Goal: Task Accomplishment & Management: Complete application form

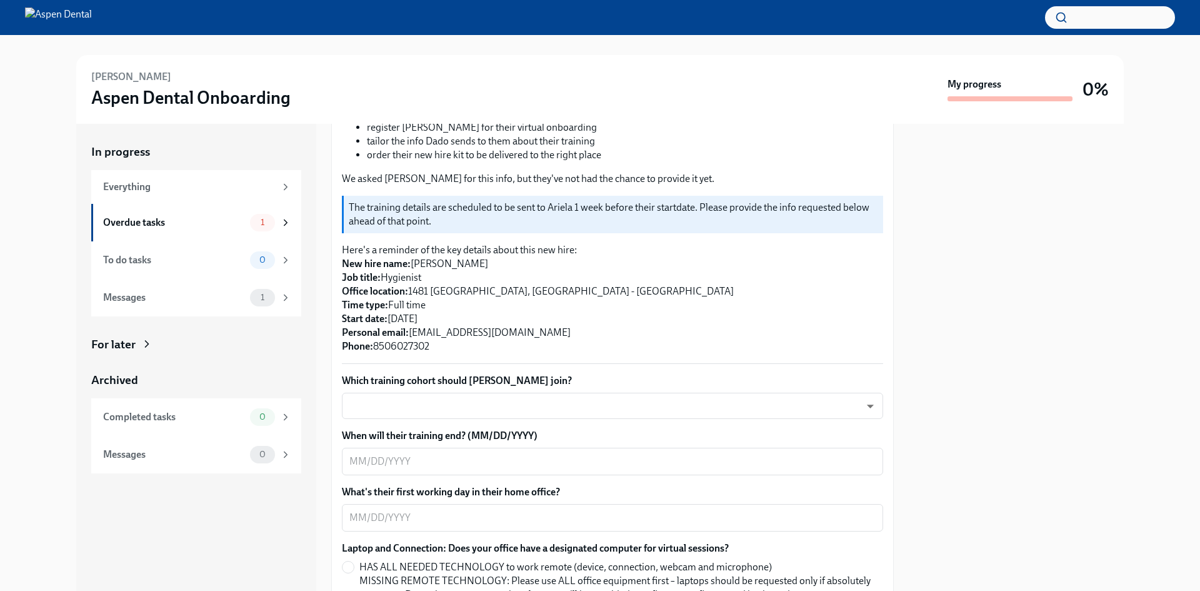
scroll to position [188, 0]
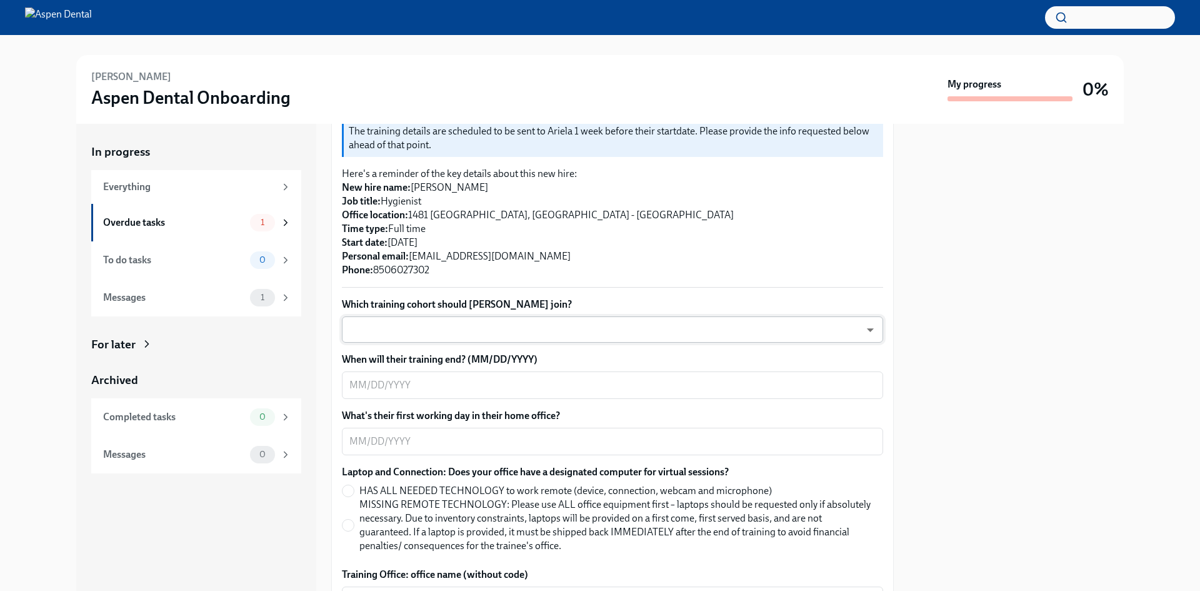
click at [561, 329] on body "[PERSON_NAME] Aspen Dental Onboarding My progress 0% In progress Everything Ove…" at bounding box center [600, 295] width 1200 height 591
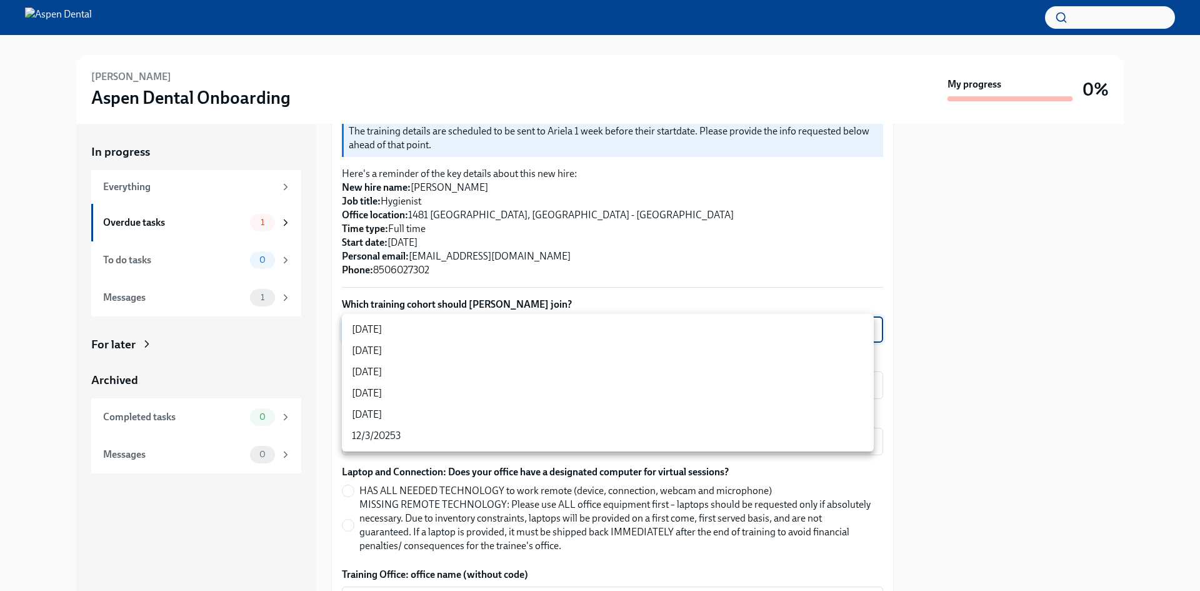
click at [452, 342] on li "[DATE]" at bounding box center [608, 350] width 532 height 21
type input "3nUBSyPo1"
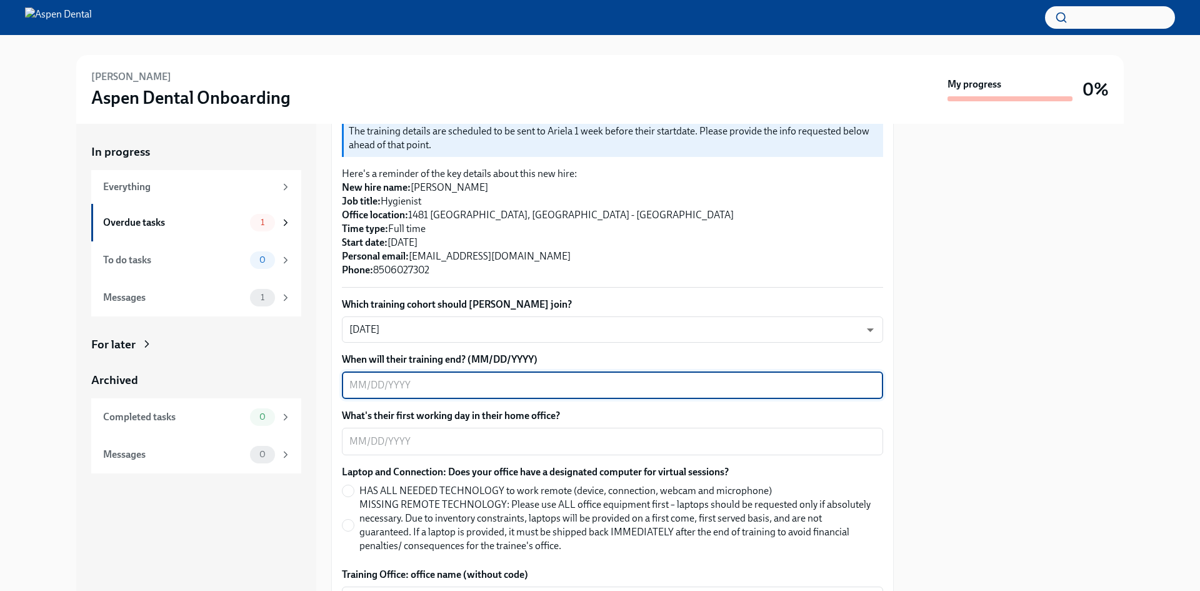
click at [470, 383] on textarea "When will their training end? (MM/DD/YYYY)" at bounding box center [613, 385] width 526 height 15
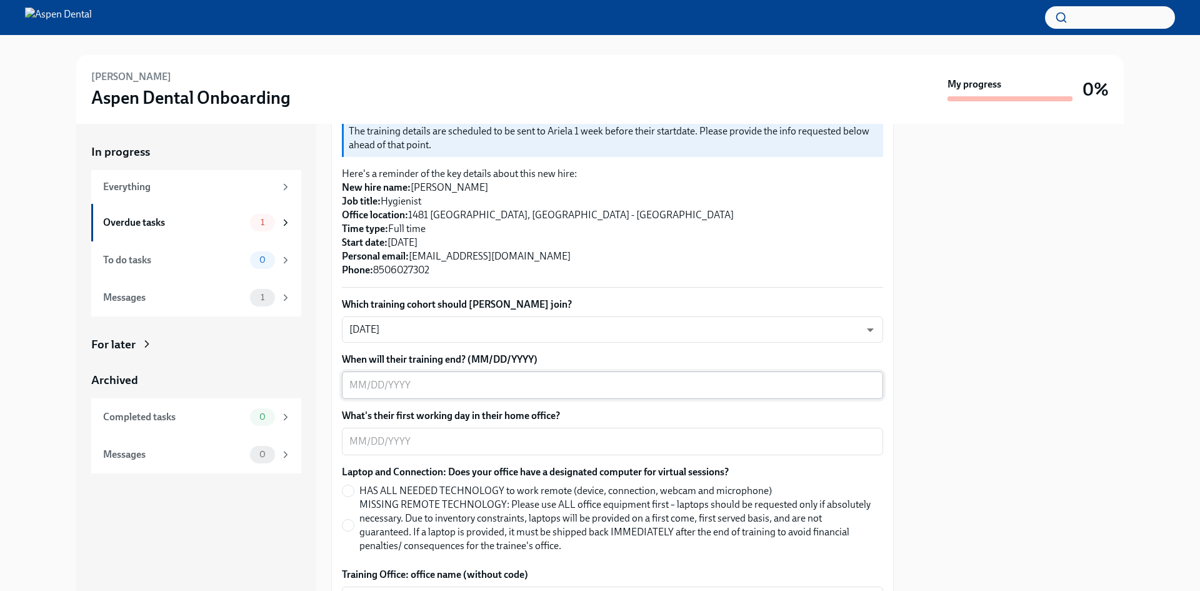
click at [415, 380] on textarea "When will their training end? (MM/DD/YYYY)" at bounding box center [613, 385] width 526 height 15
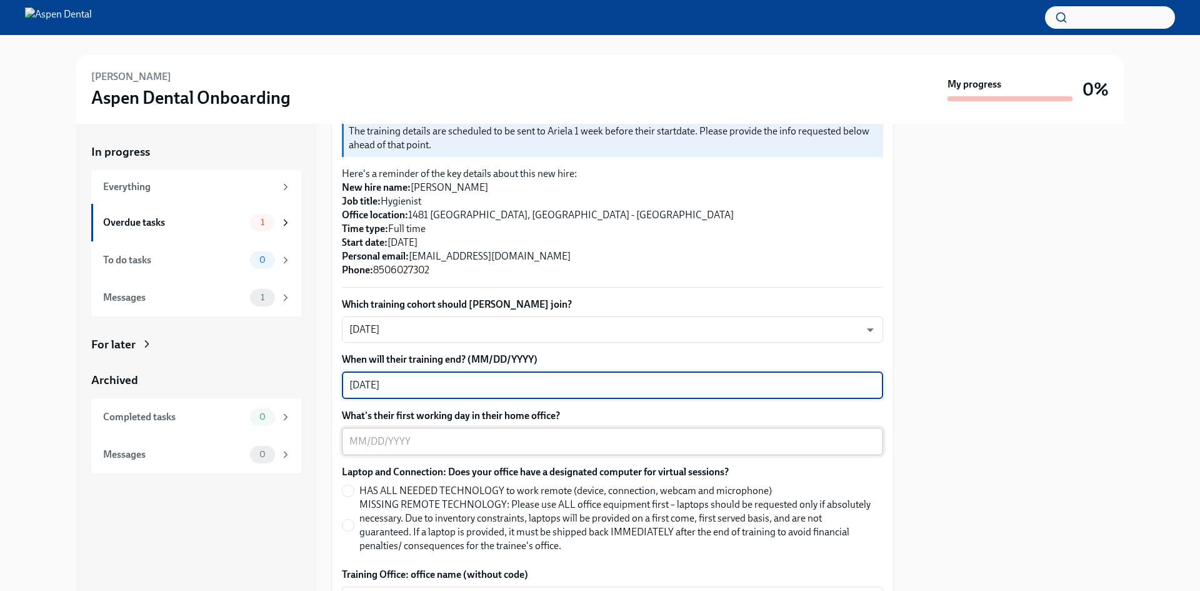
type textarea "[DATE]"
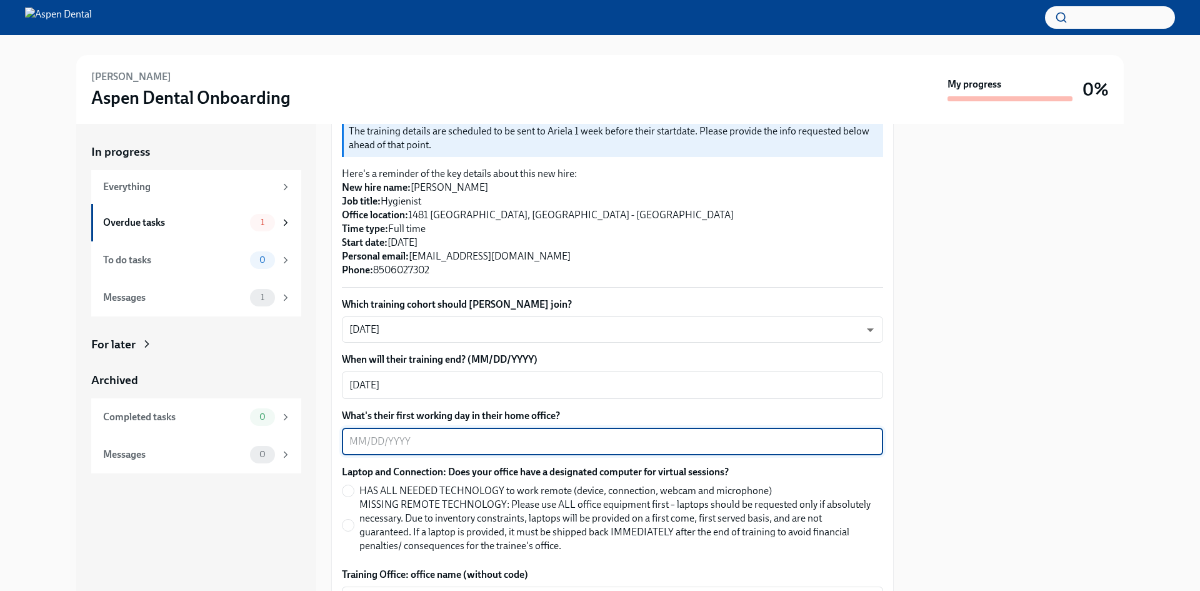
click at [435, 438] on textarea "What's their first working day in their home office?" at bounding box center [613, 441] width 526 height 15
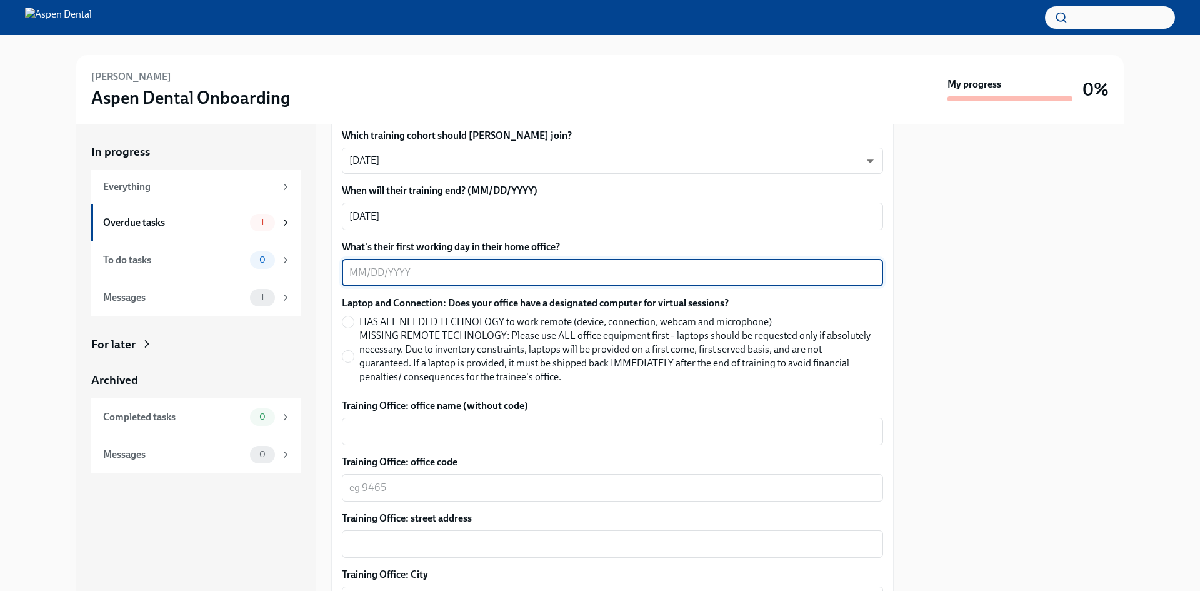
scroll to position [375, 0]
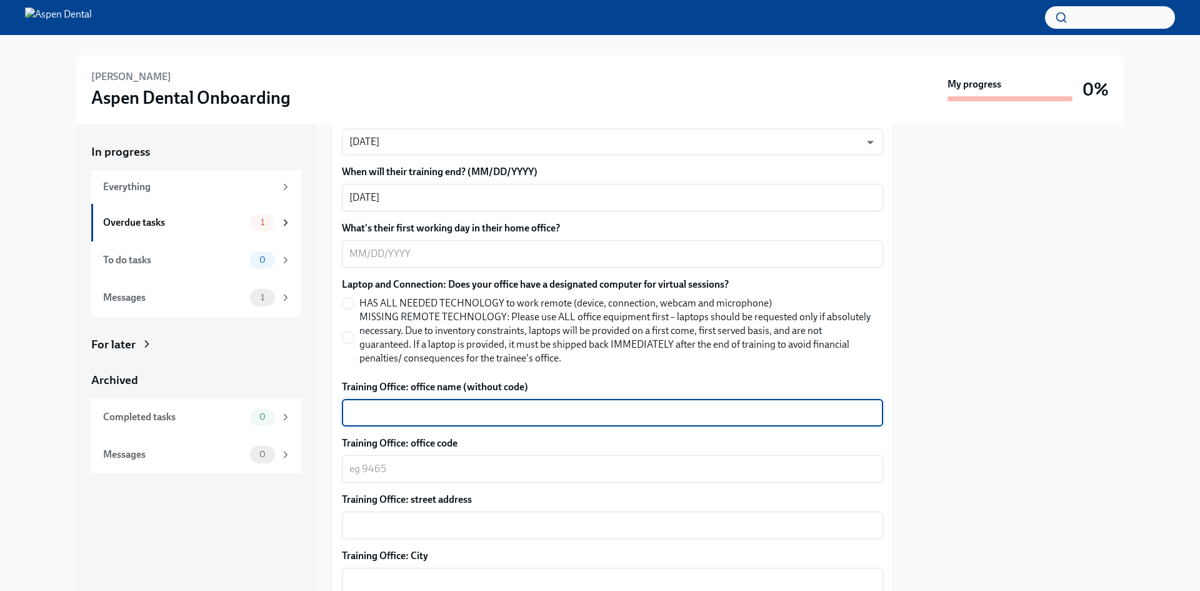
click at [477, 408] on textarea "Training Office: office name (without code)" at bounding box center [613, 412] width 526 height 15
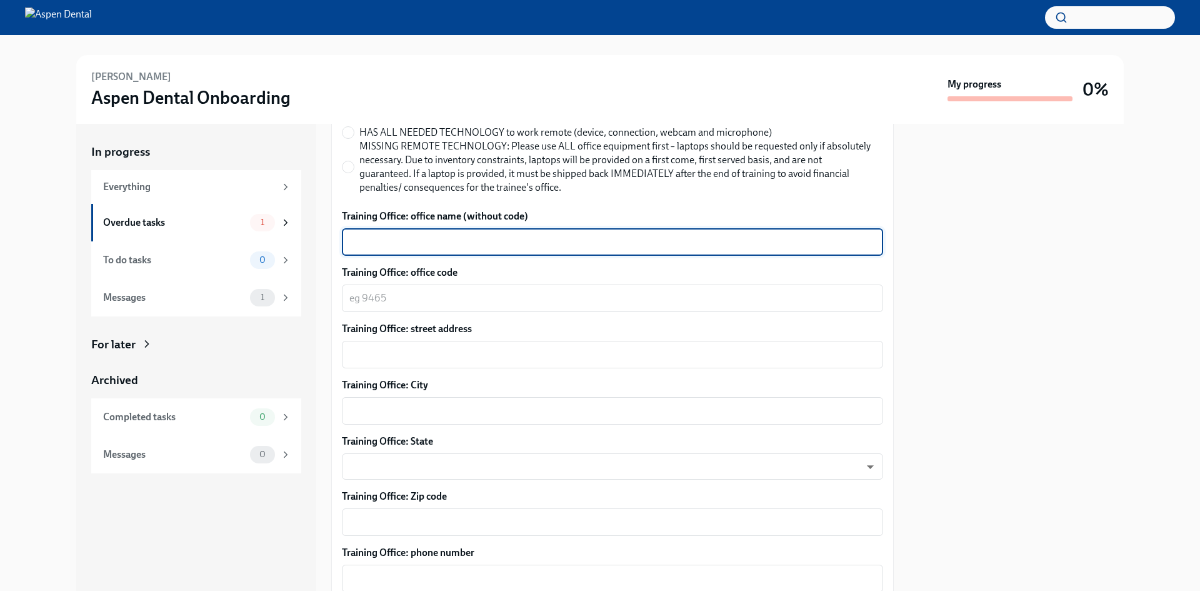
scroll to position [487, 0]
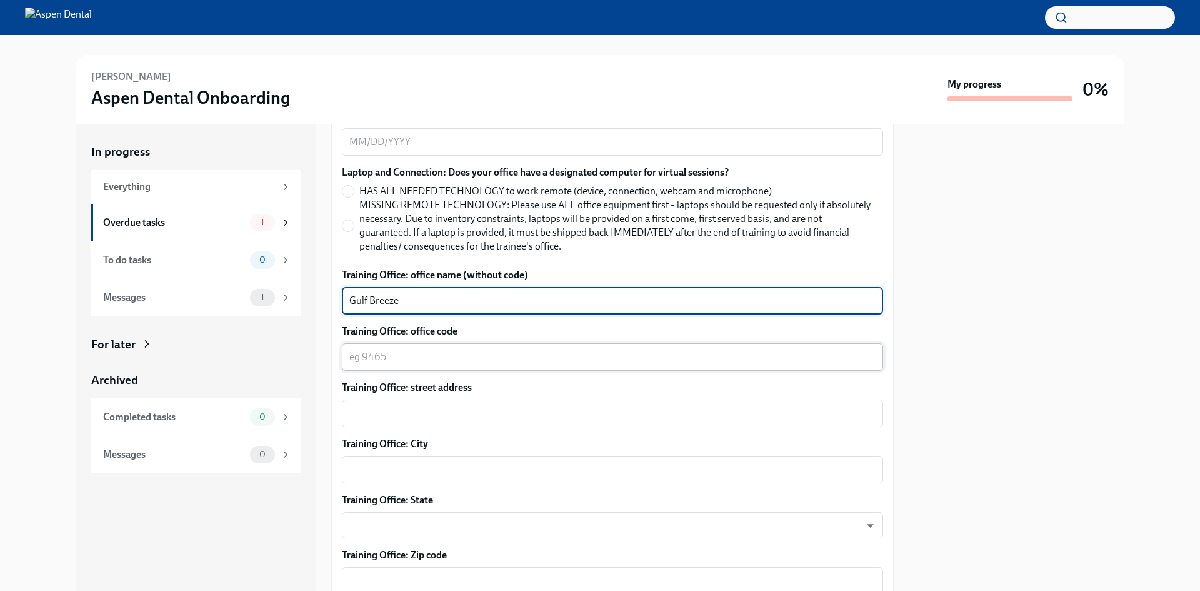
type textarea "Gulf Breeze"
click at [496, 361] on textarea "Training Office: office code" at bounding box center [613, 357] width 526 height 15
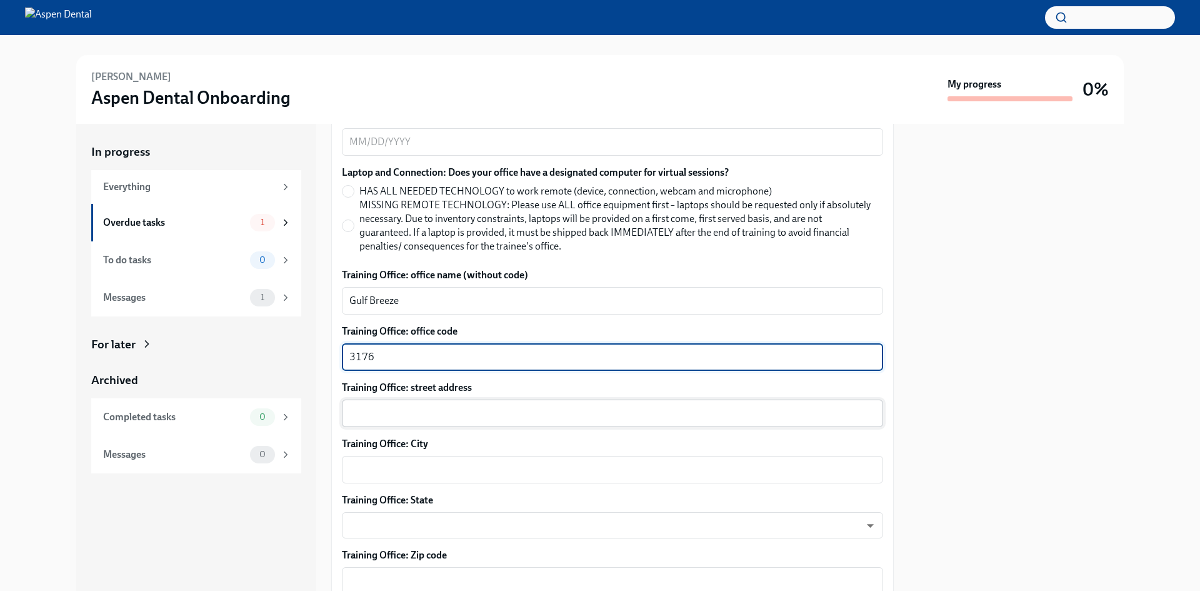
type textarea "3176"
click at [461, 414] on textarea "Training Office: street address" at bounding box center [613, 413] width 526 height 15
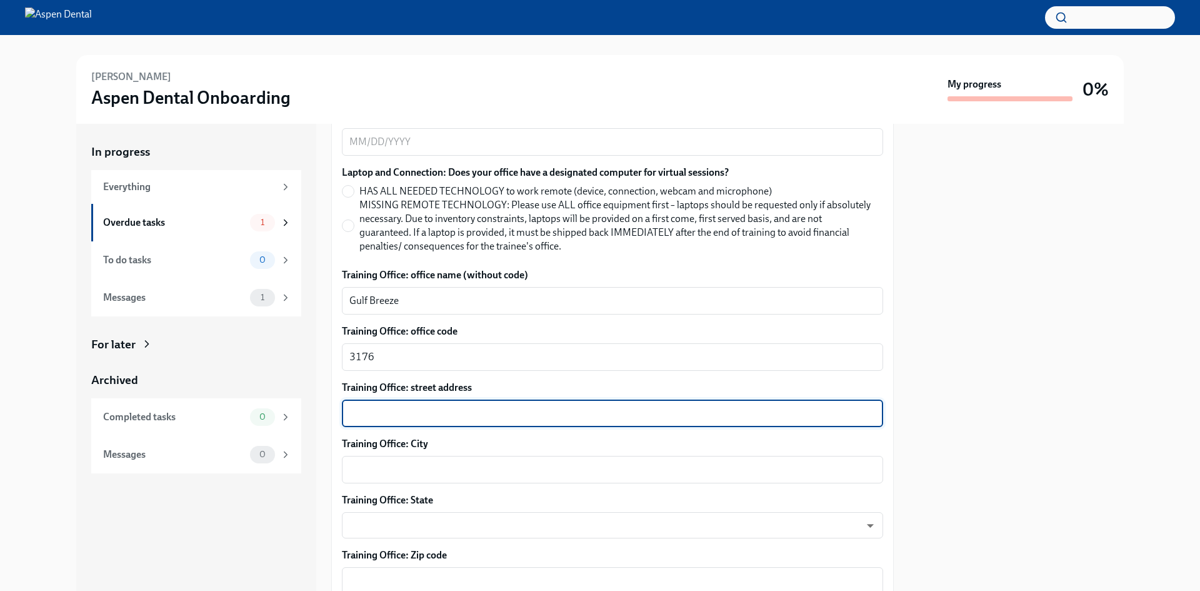
paste textarea "[STREET_ADDRESS]"
type textarea "[STREET_ADDRESS]"
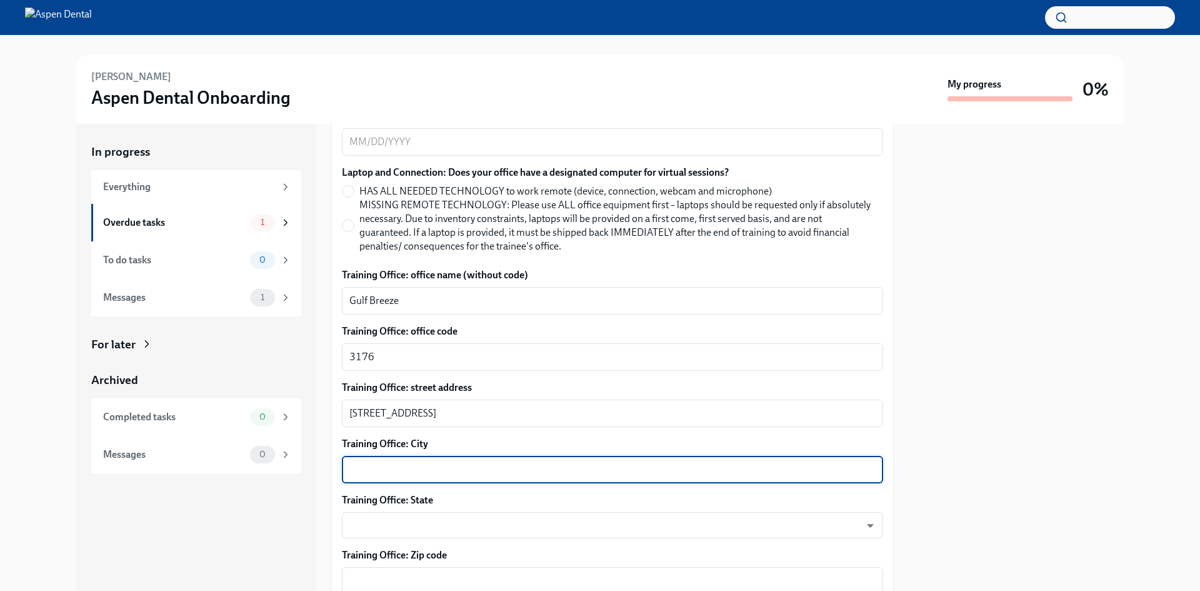
click at [448, 469] on textarea "Training Office: City" at bounding box center [613, 469] width 526 height 15
type textarea "Gulf Breeze"
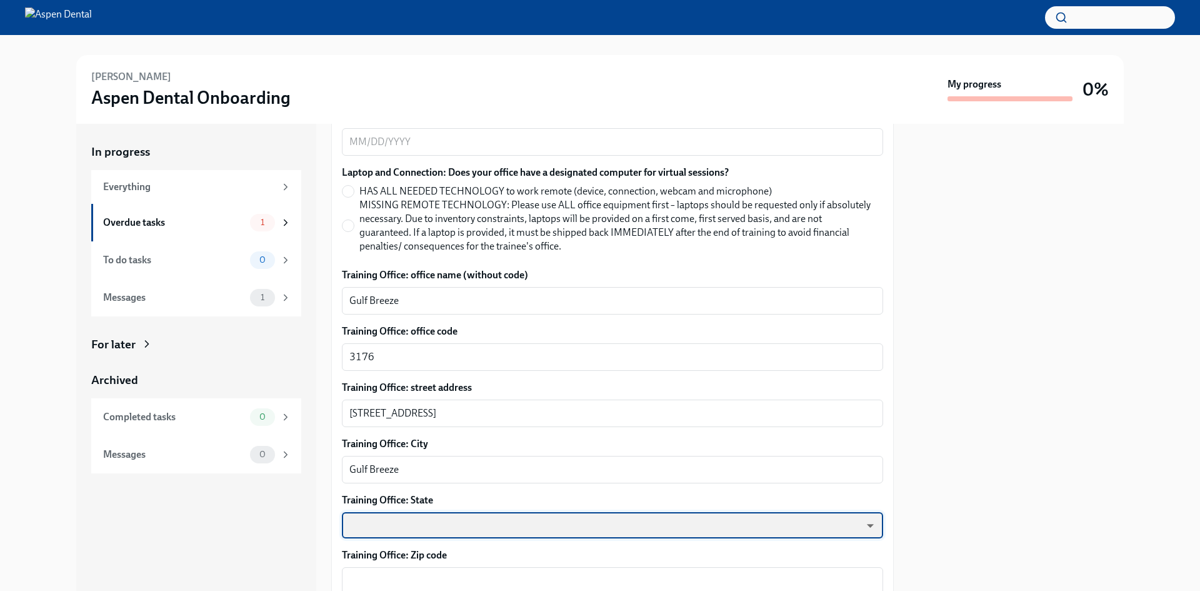
scroll to position [612, 0]
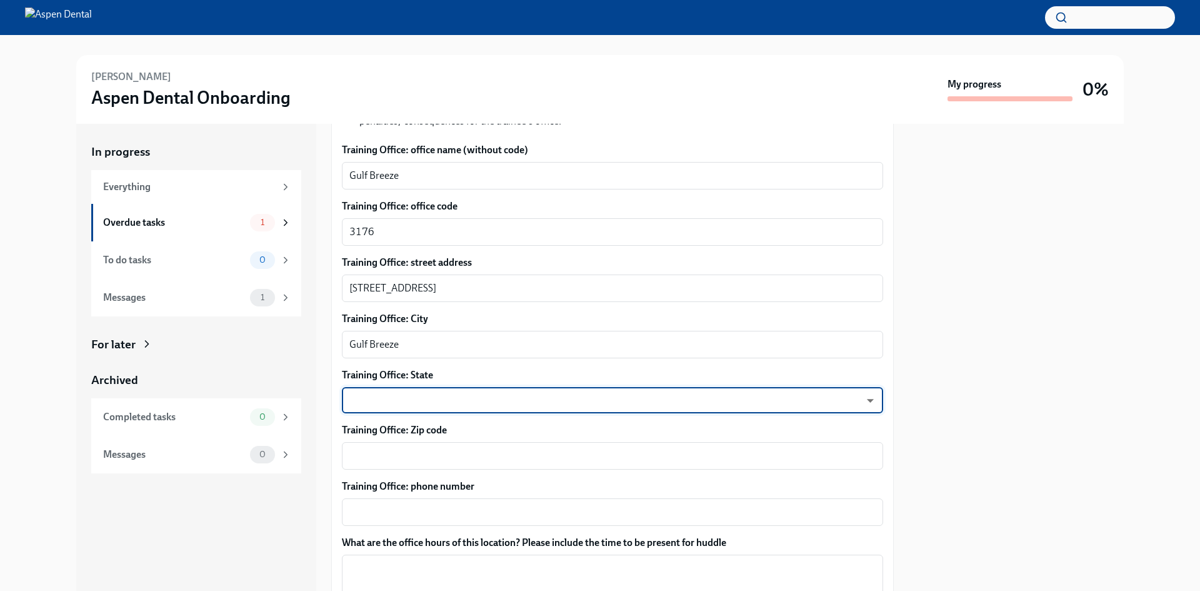
click at [495, 393] on body "[PERSON_NAME] Aspen Dental Onboarding My progress 0% In progress Everything Ove…" at bounding box center [600, 295] width 1200 height 591
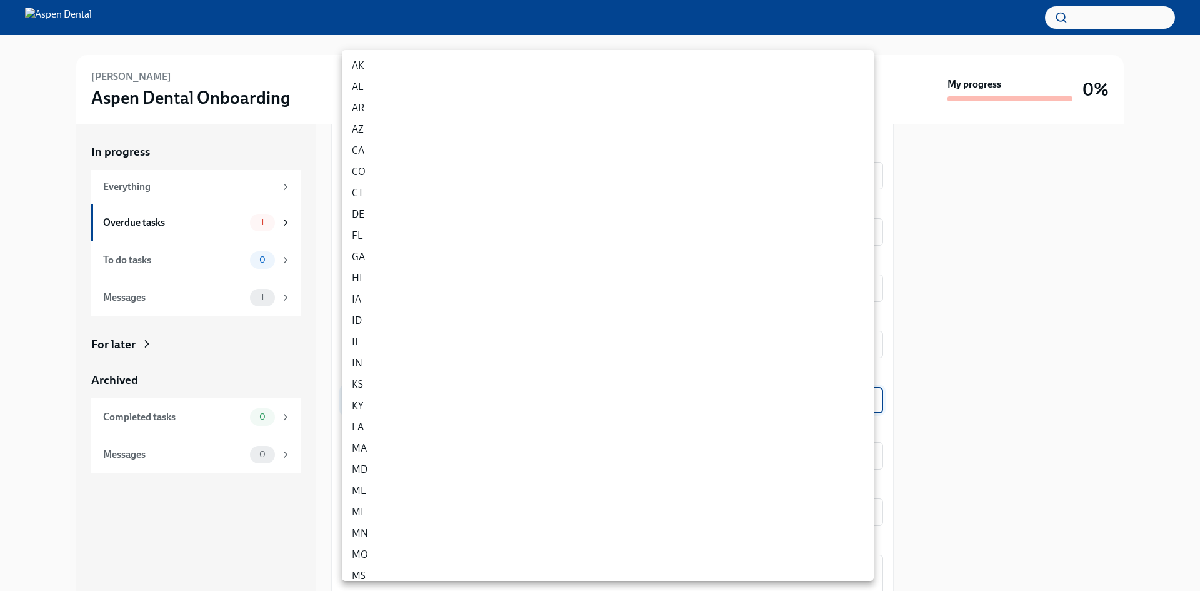
click at [379, 234] on li "FL" at bounding box center [608, 235] width 532 height 21
type input "p9EpWNeCF"
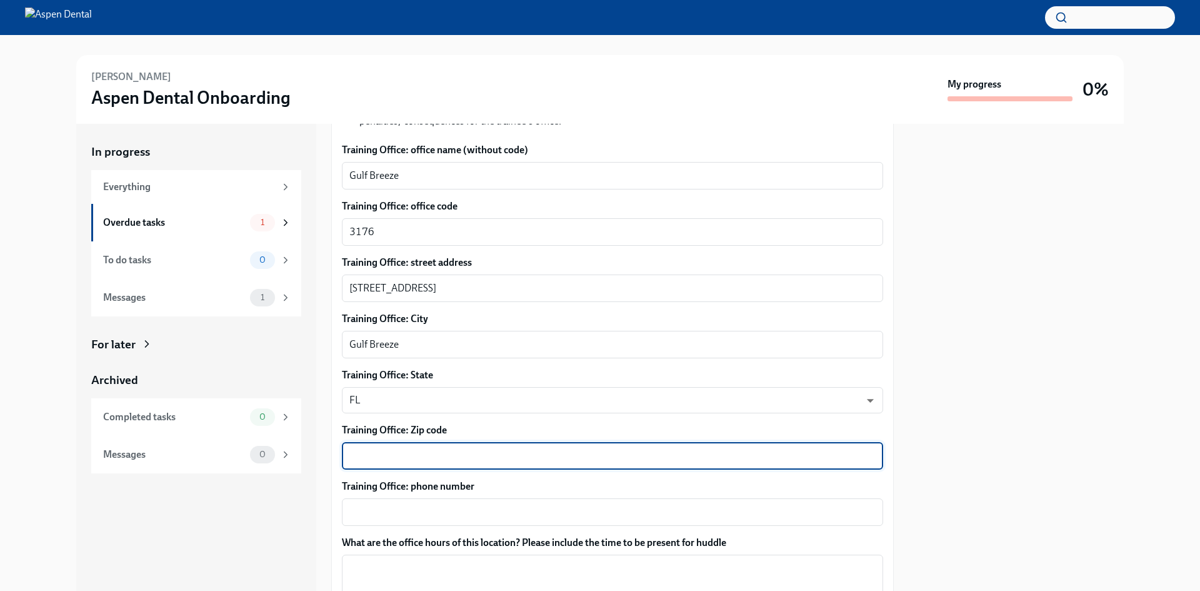
click at [426, 451] on textarea "Training Office: Zip code" at bounding box center [613, 455] width 526 height 15
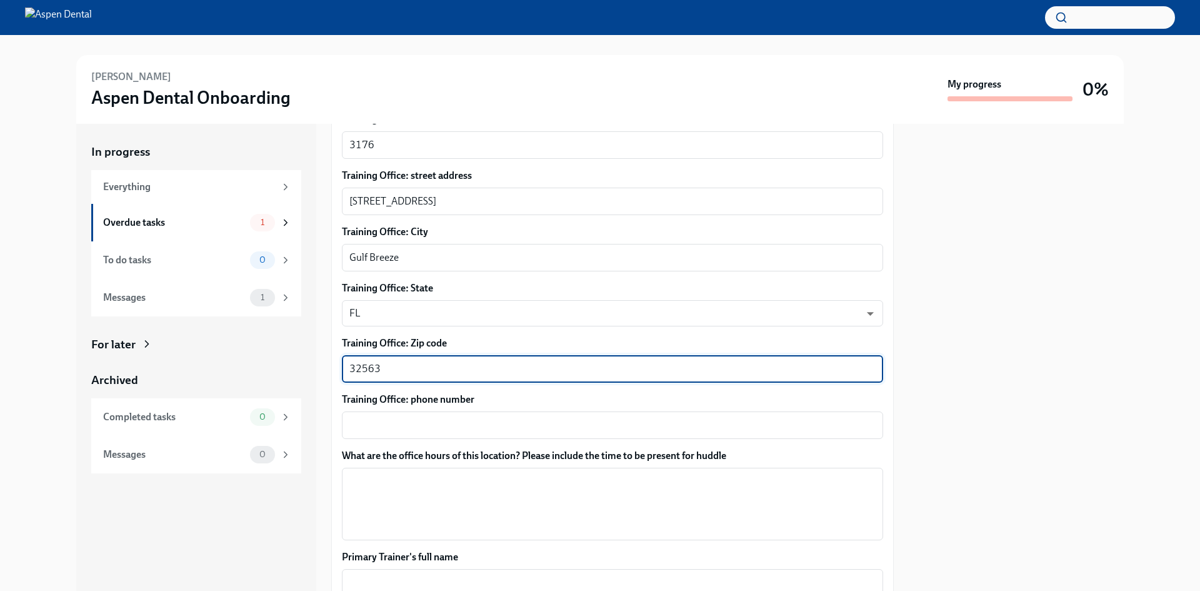
scroll to position [737, 0]
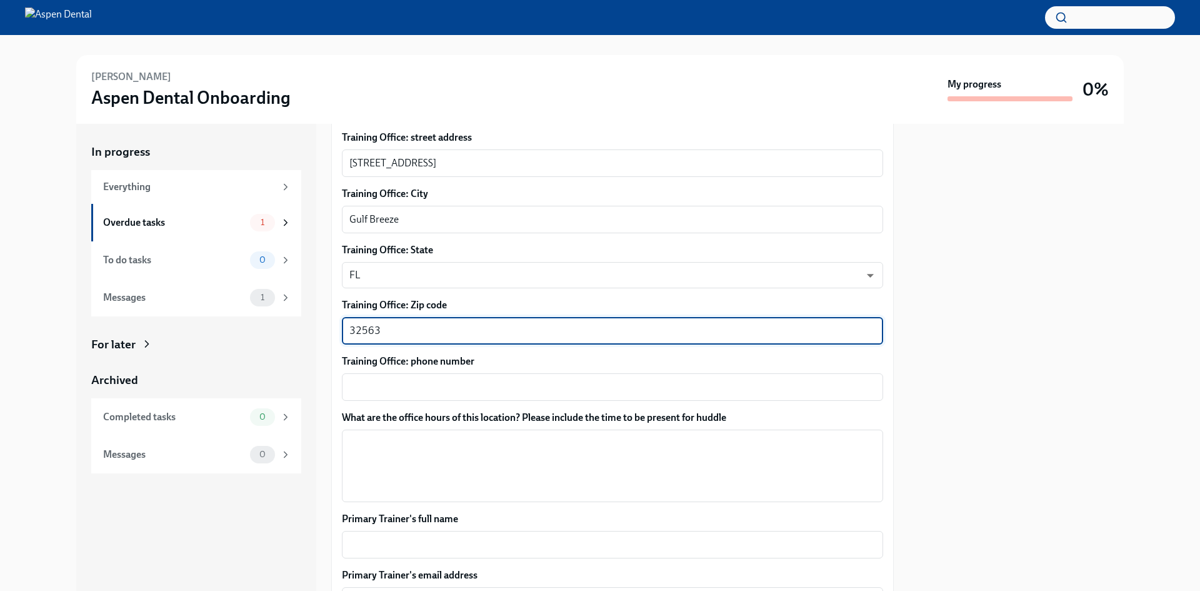
type textarea "32563"
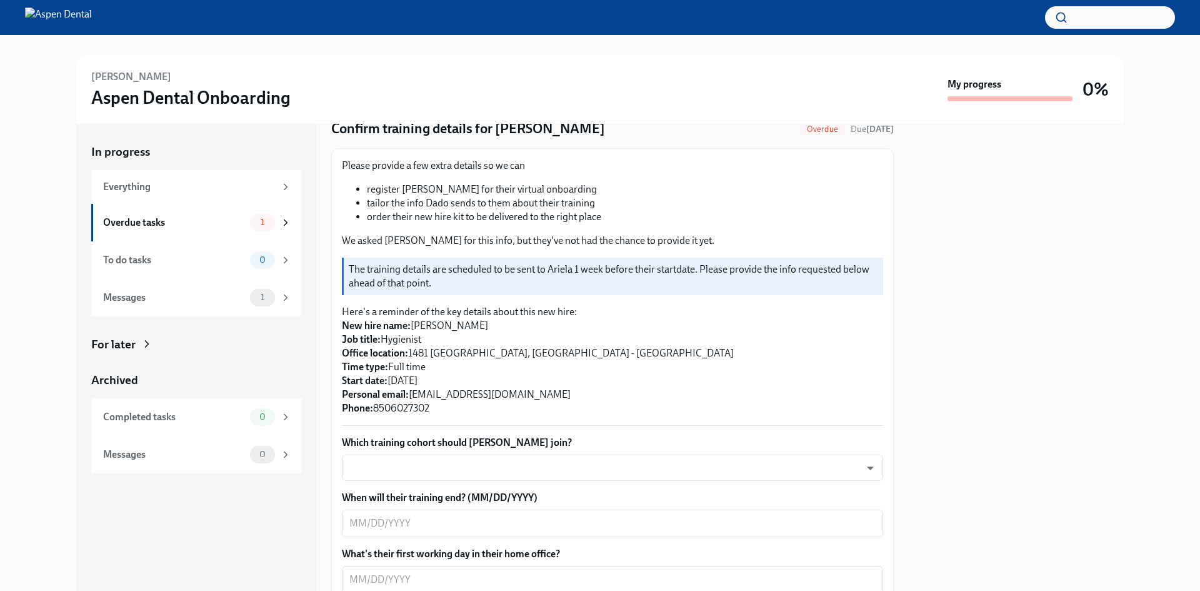
scroll to position [125, 0]
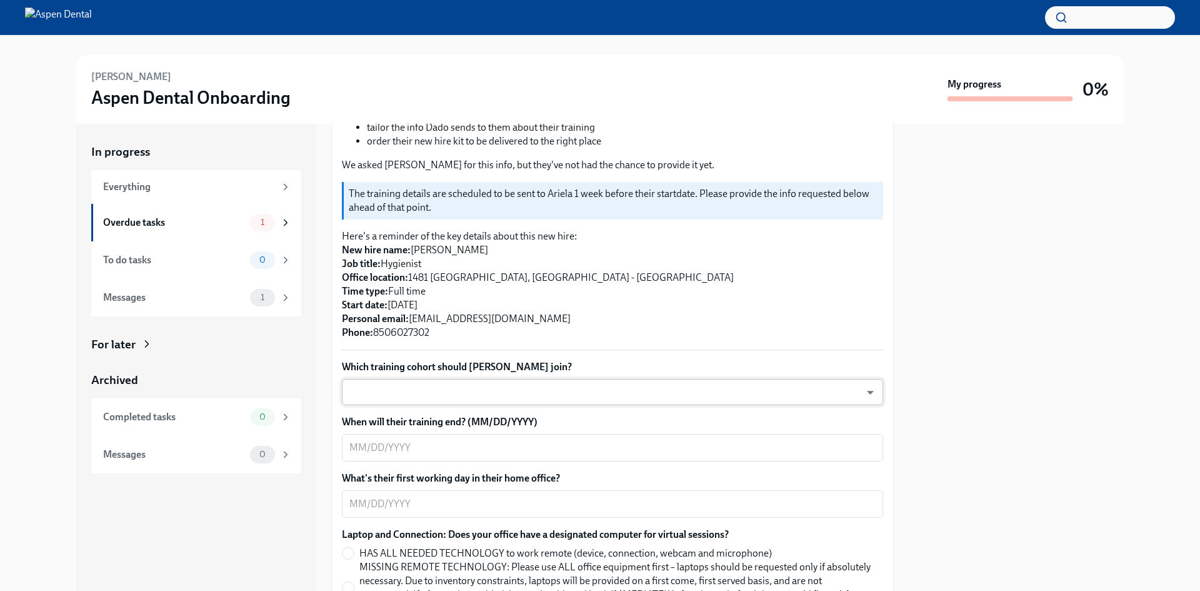
click at [476, 388] on body "[PERSON_NAME] Aspen Dental Onboarding My progress 0% In progress Everything Ove…" at bounding box center [600, 295] width 1200 height 591
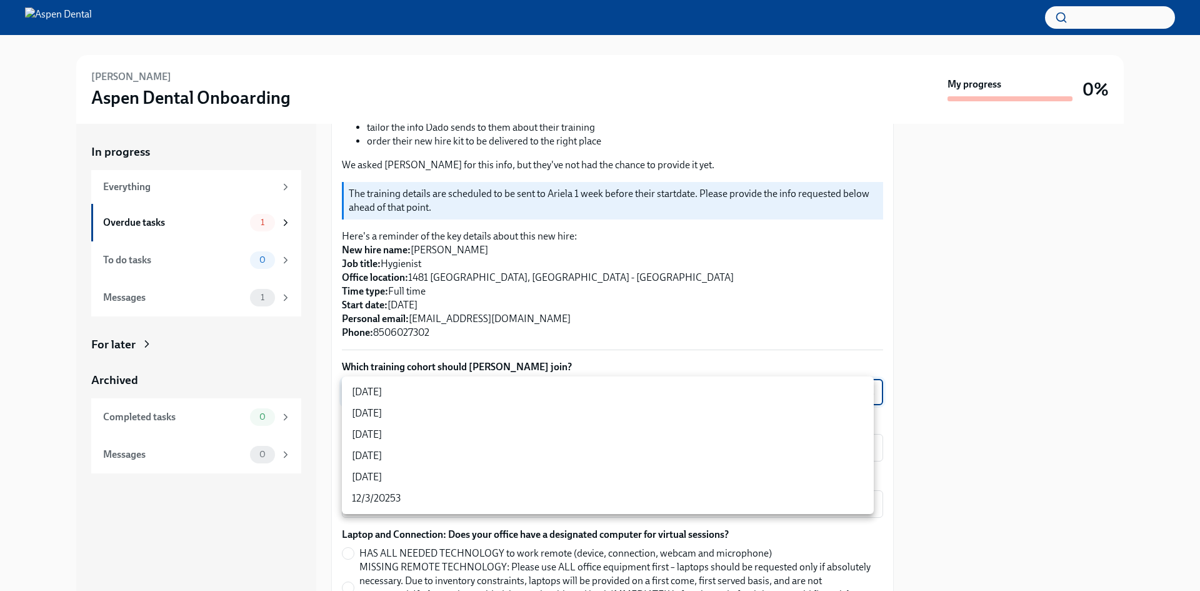
click at [417, 393] on li "[DATE]" at bounding box center [608, 391] width 532 height 21
type input "rtYPevC7n"
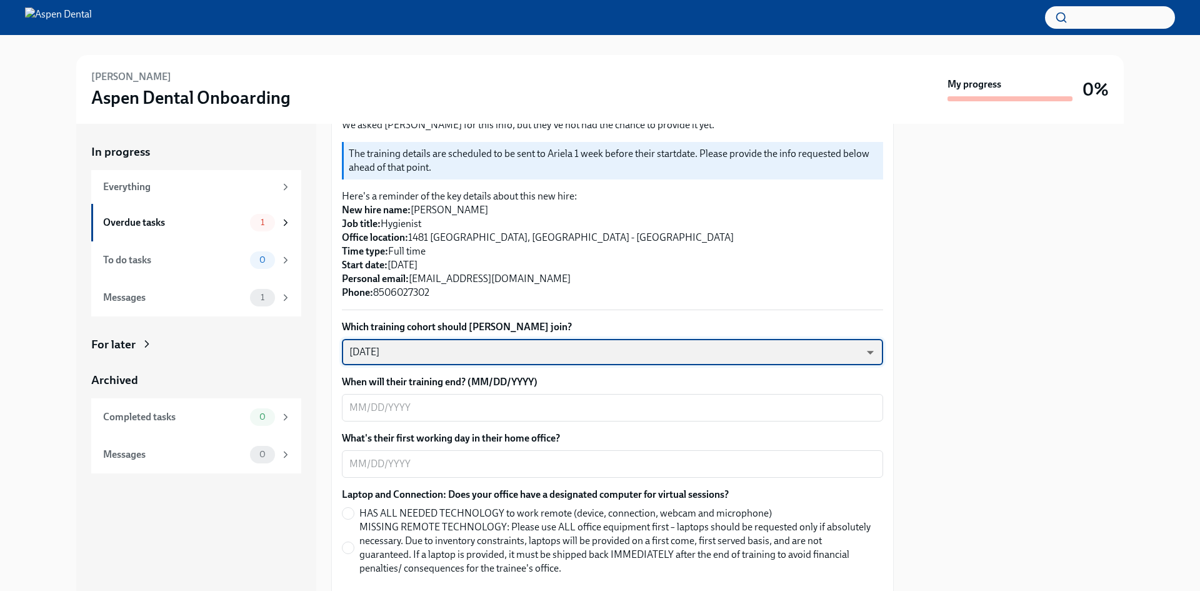
scroll to position [188, 0]
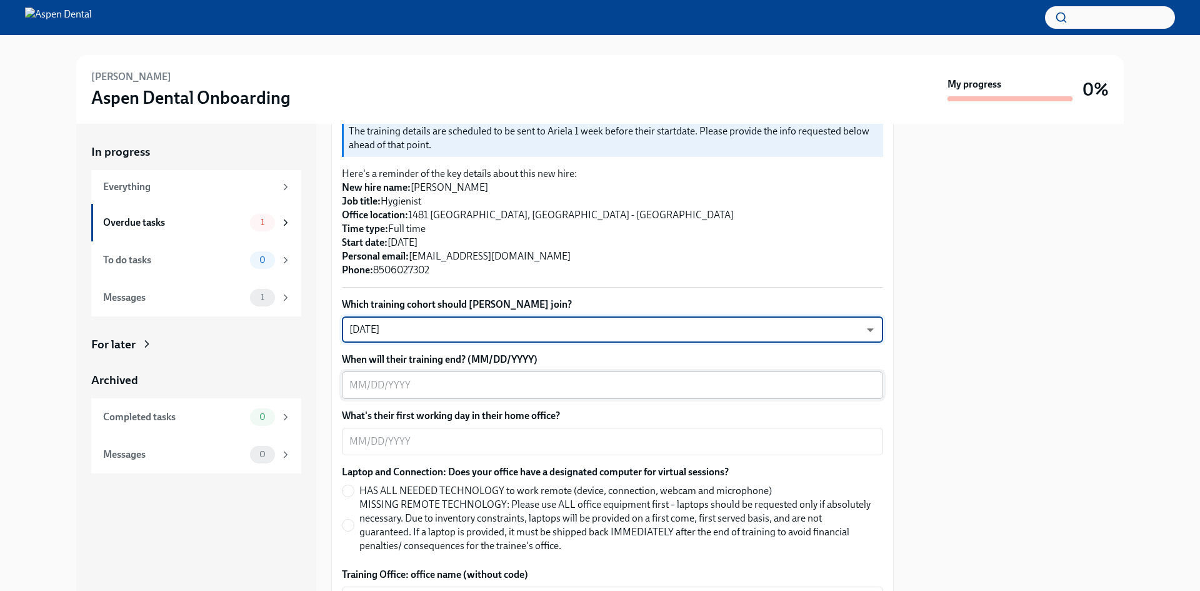
click at [473, 381] on textarea "When will their training end? (MM/DD/YYYY)" at bounding box center [613, 385] width 526 height 15
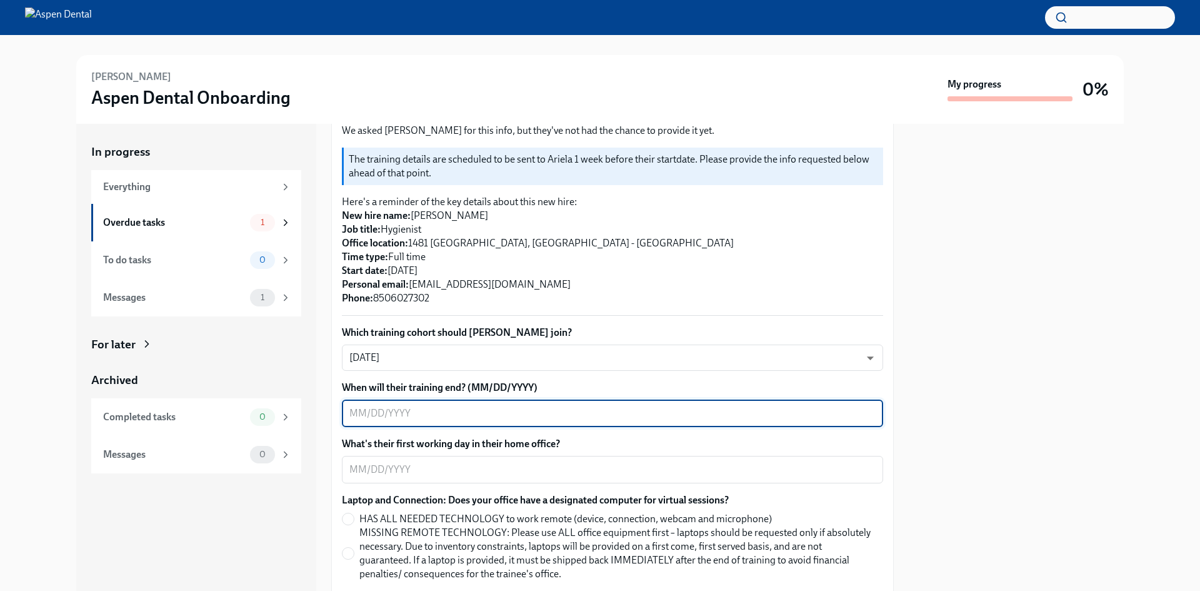
scroll to position [0, 0]
